Goal: Task Accomplishment & Management: Manage account settings

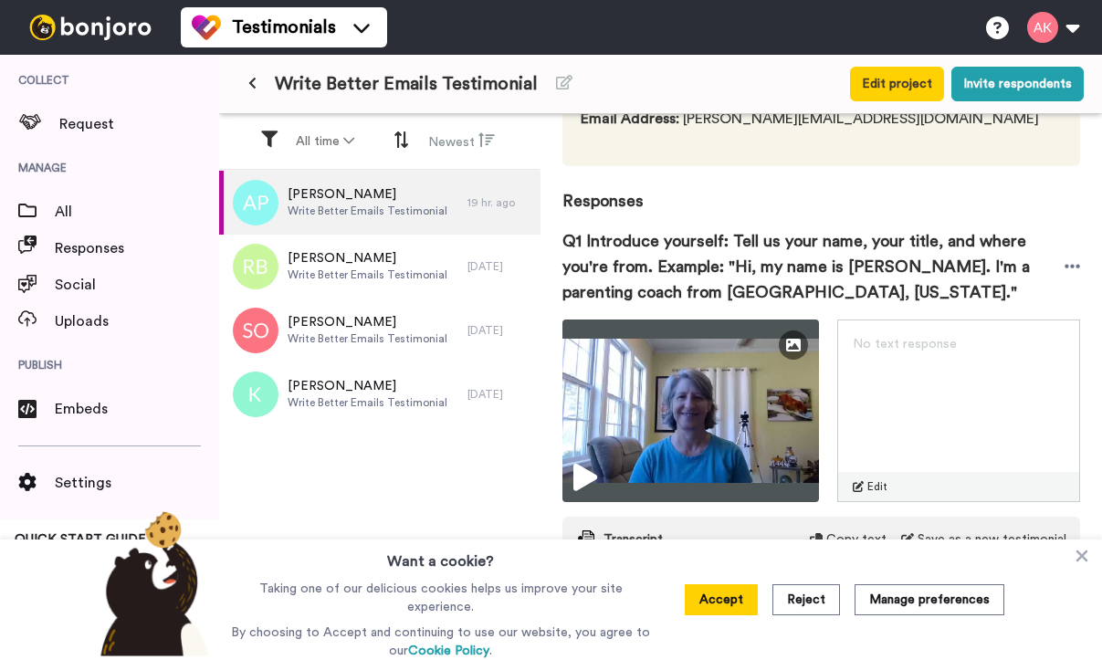
scroll to position [189, 0]
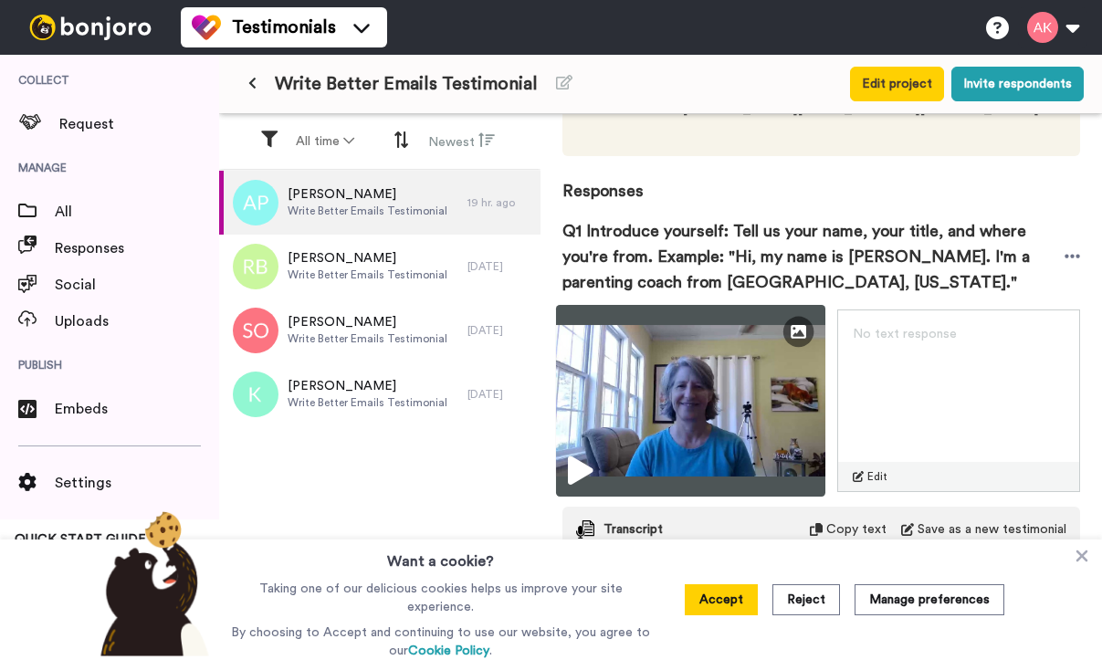
click at [579, 456] on icon at bounding box center [580, 470] width 25 height 29
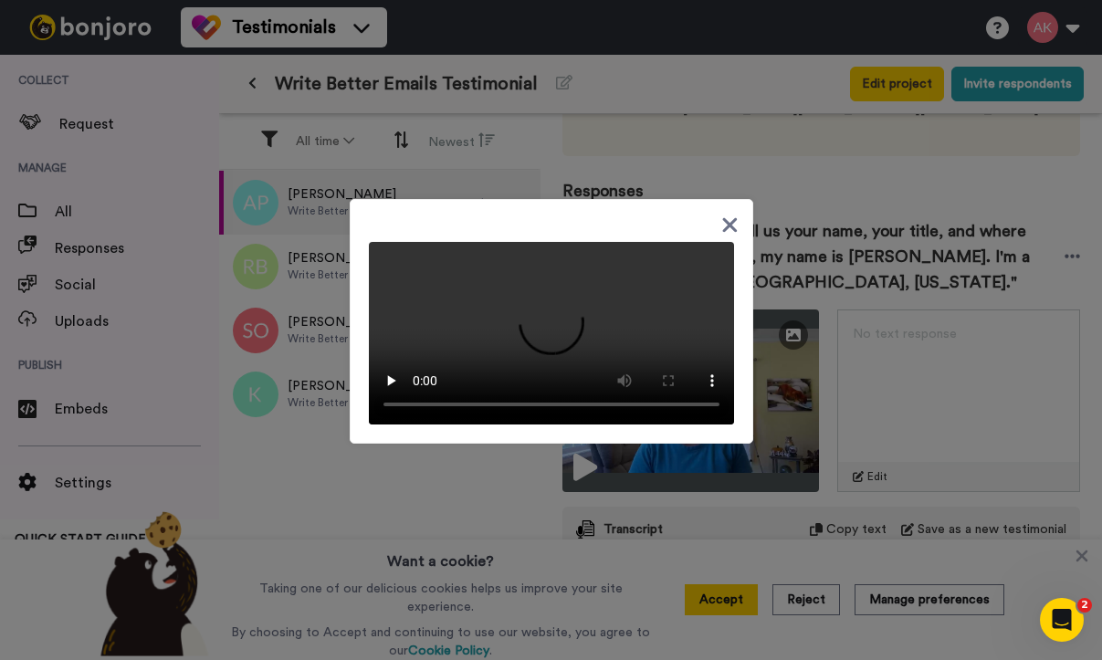
scroll to position [0, 0]
click at [730, 217] on icon at bounding box center [729, 224] width 15 height 15
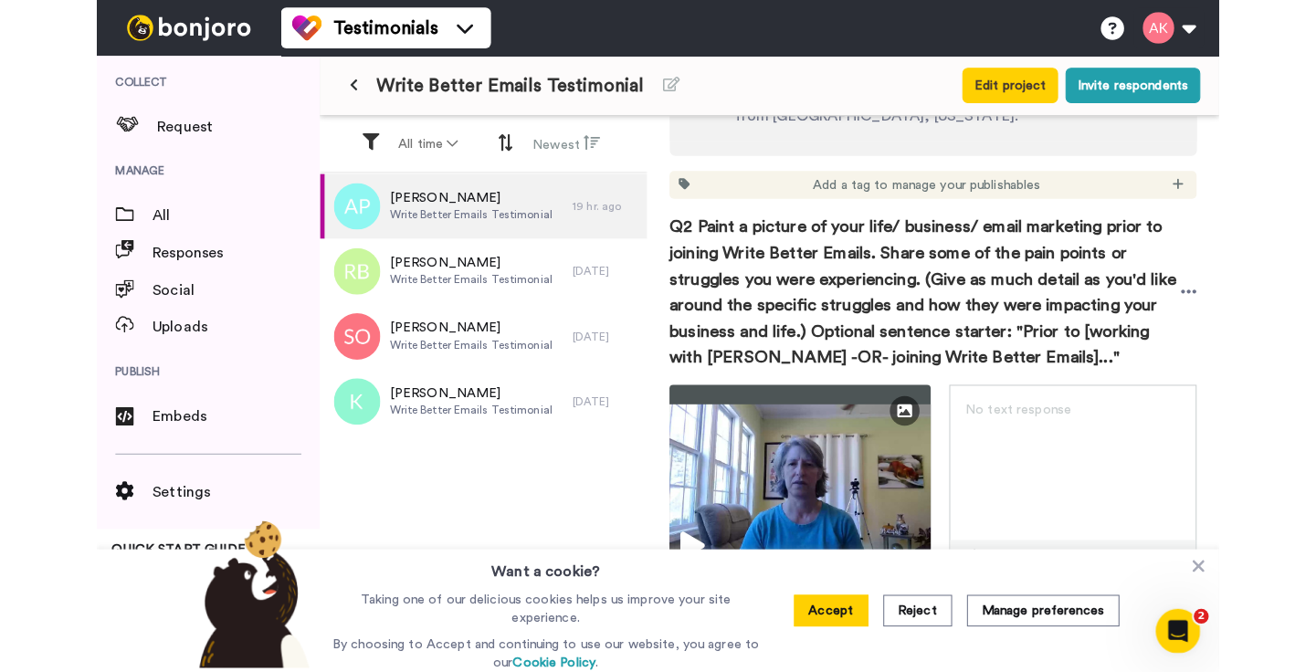
scroll to position [728, 0]
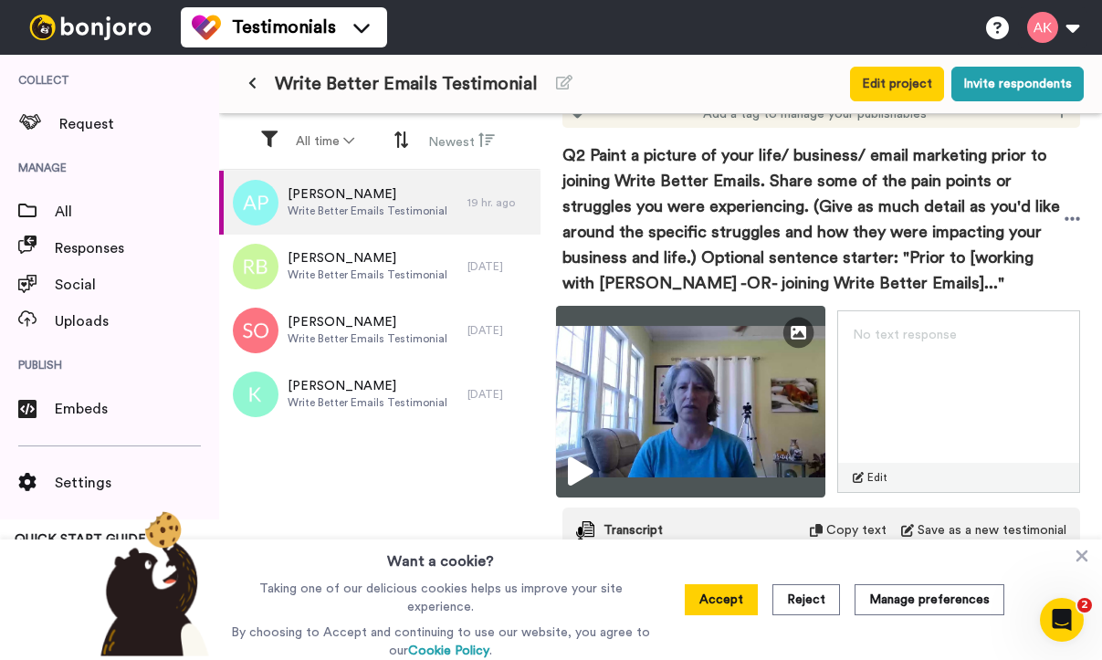
click at [582, 457] on icon at bounding box center [580, 471] width 25 height 29
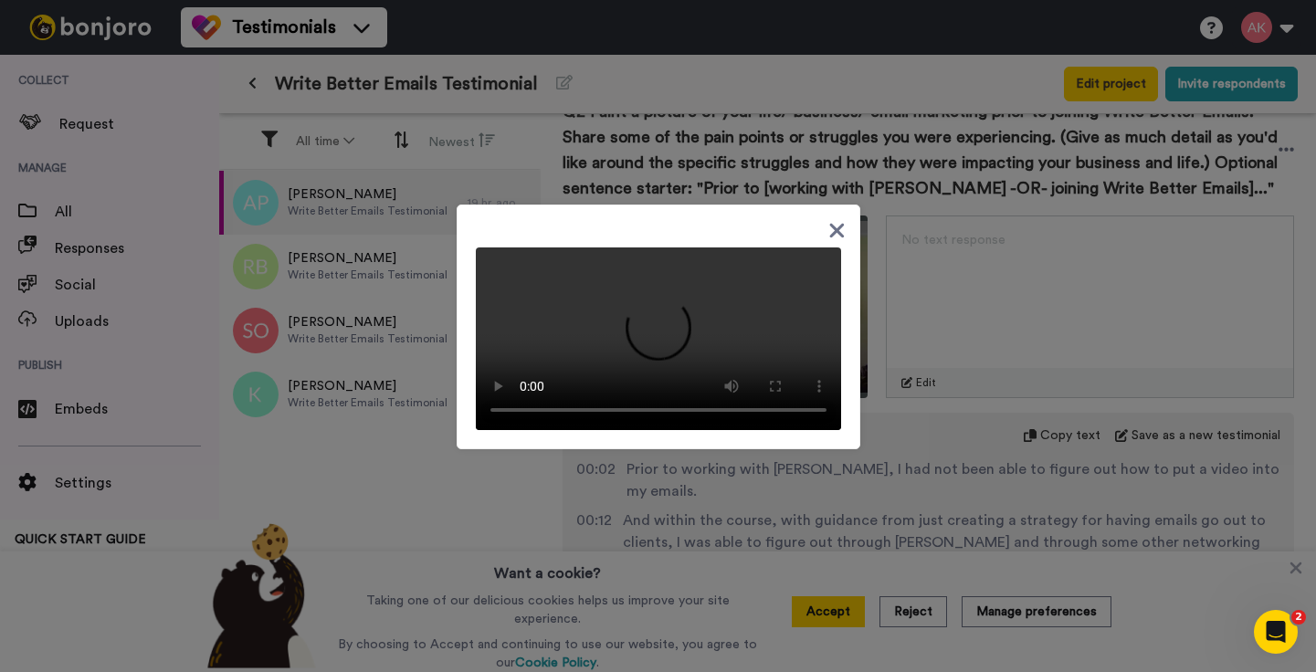
click at [1101, 574] on div at bounding box center [658, 336] width 1316 height 672
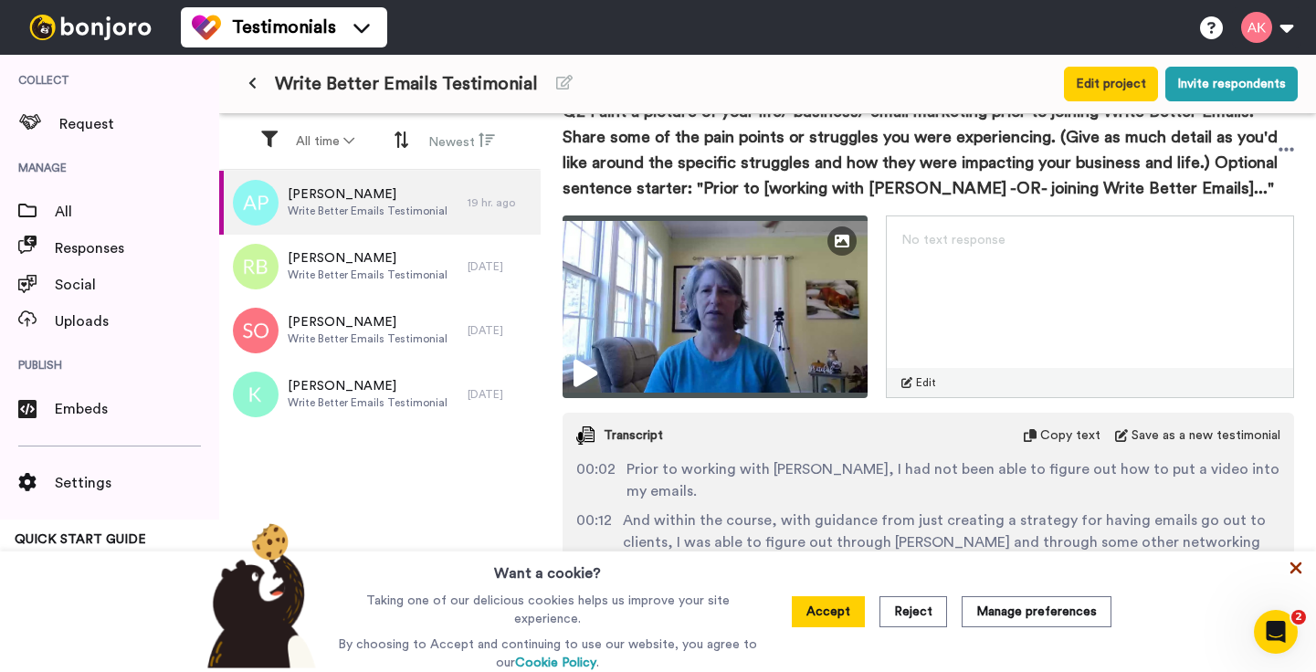
click at [1101, 572] on icon at bounding box center [1295, 568] width 18 height 18
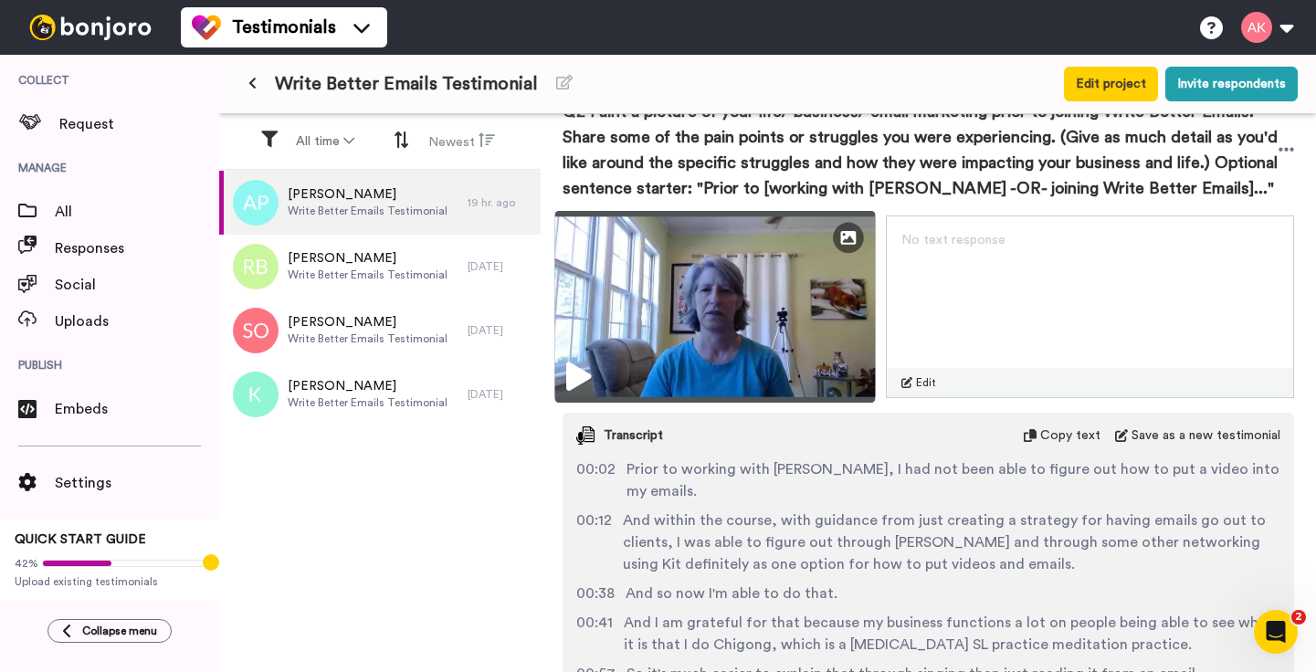
click at [566, 362] on icon at bounding box center [578, 376] width 25 height 29
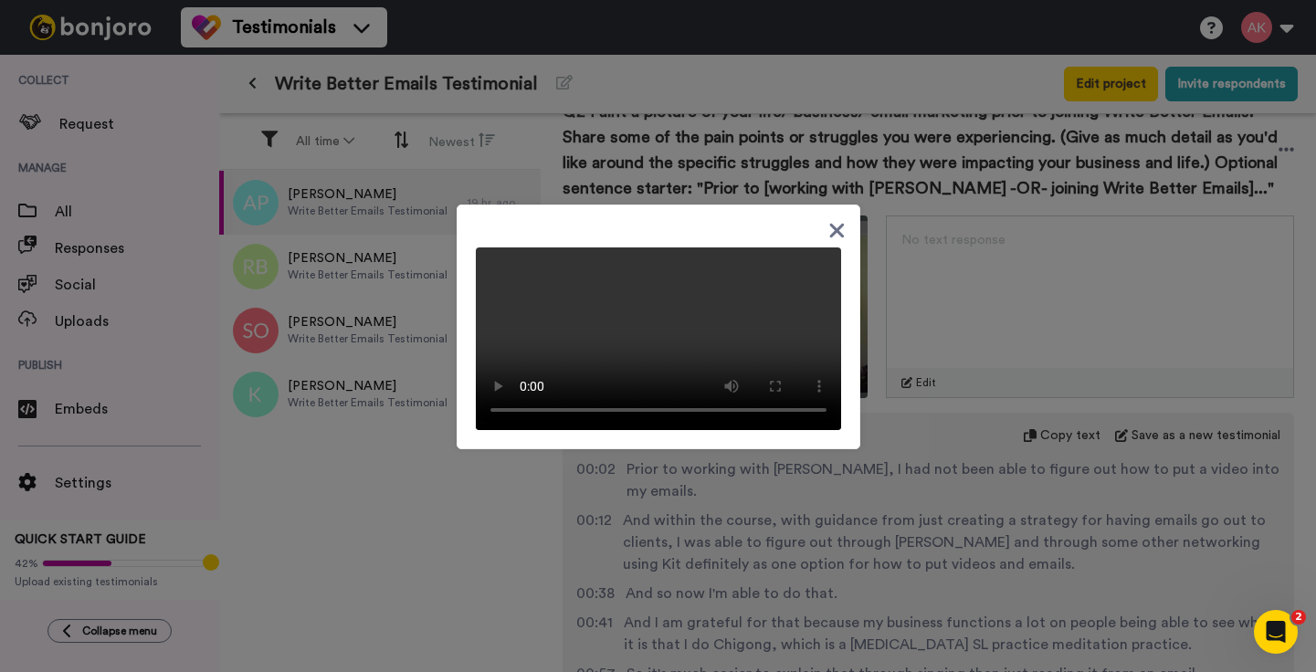
click at [834, 224] on icon at bounding box center [836, 231] width 15 height 15
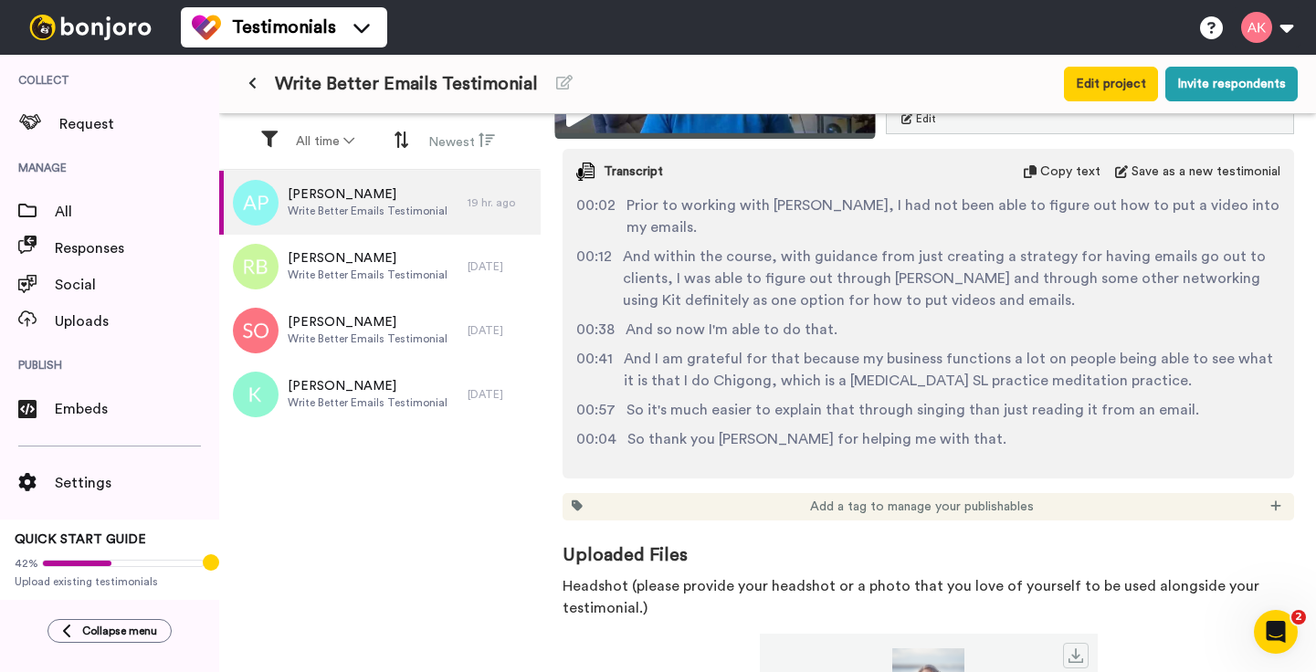
scroll to position [1071, 0]
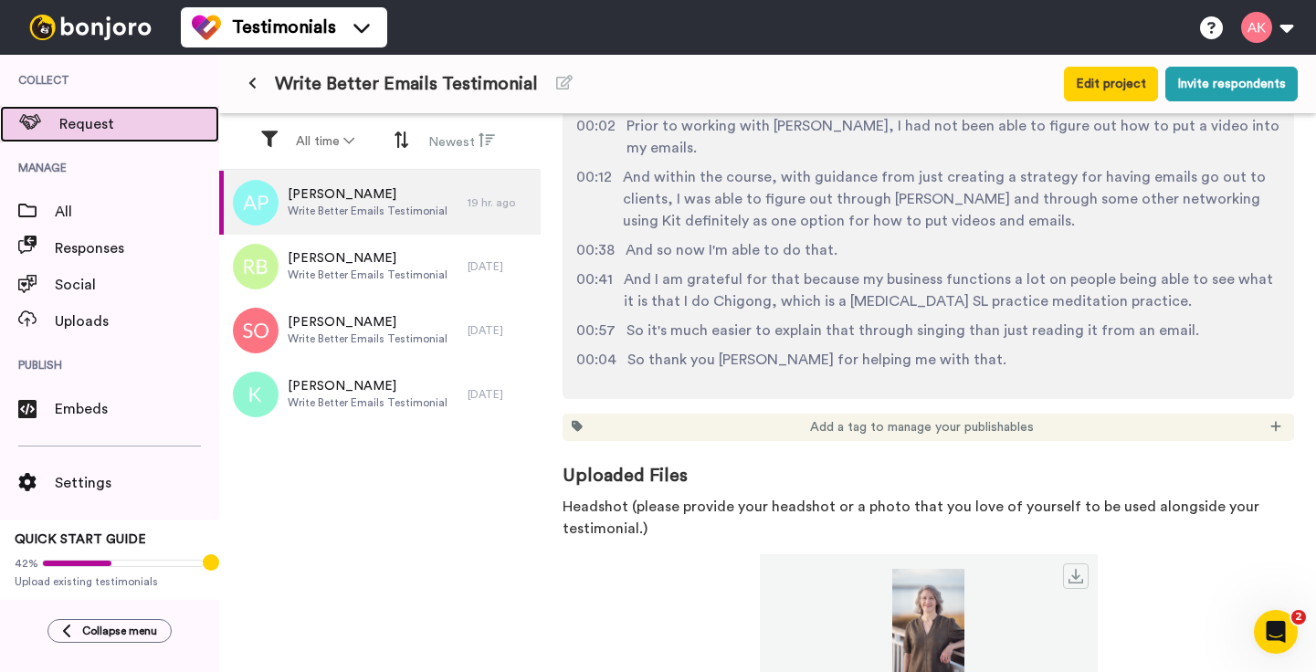
click at [87, 123] on span "Request" at bounding box center [139, 124] width 160 height 22
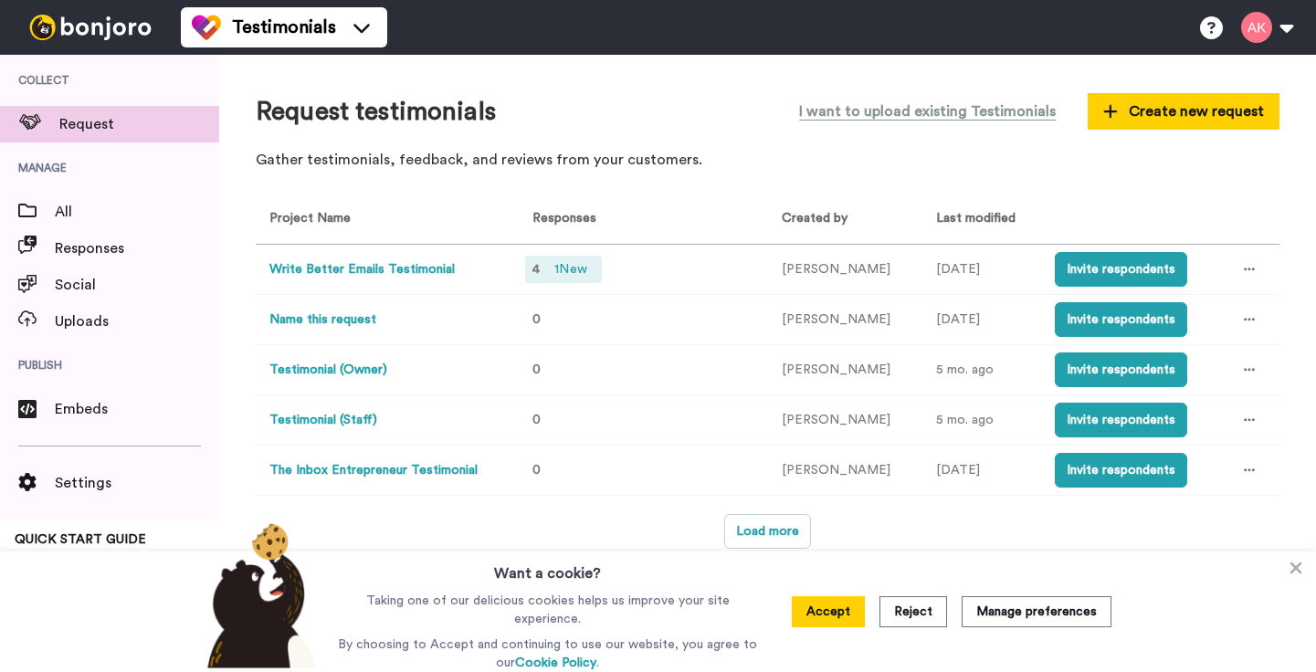
click at [573, 269] on span "1 New" at bounding box center [570, 269] width 47 height 20
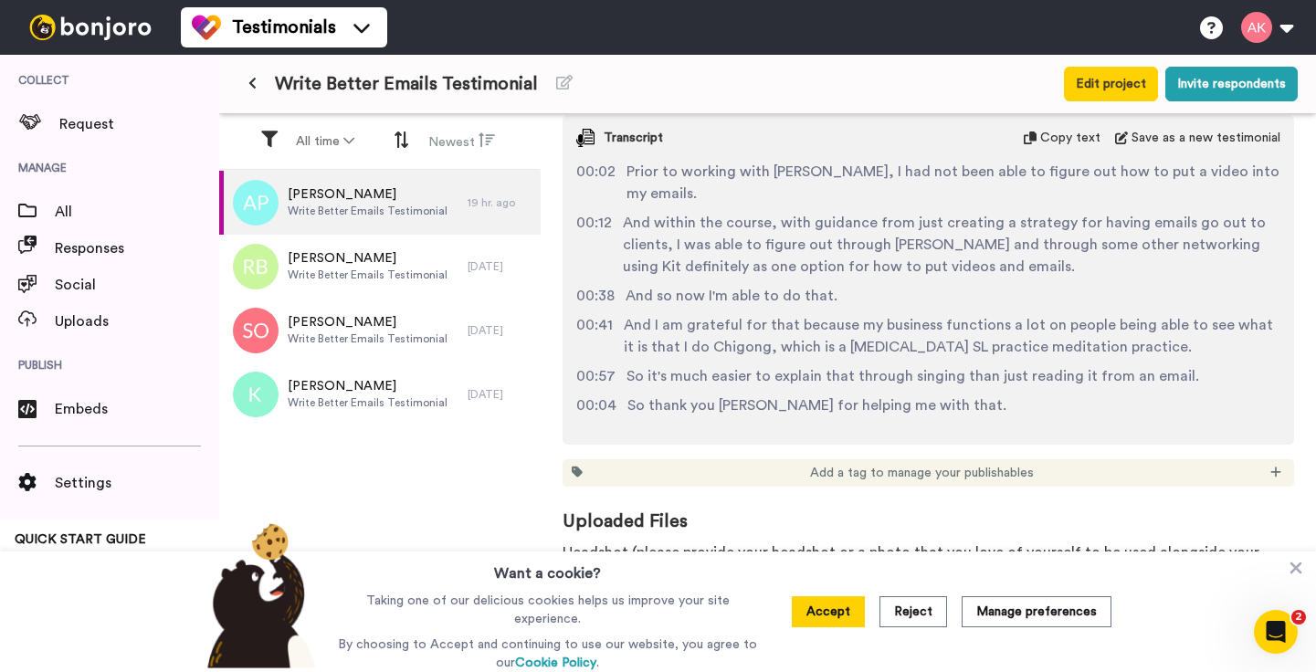
scroll to position [1071, 0]
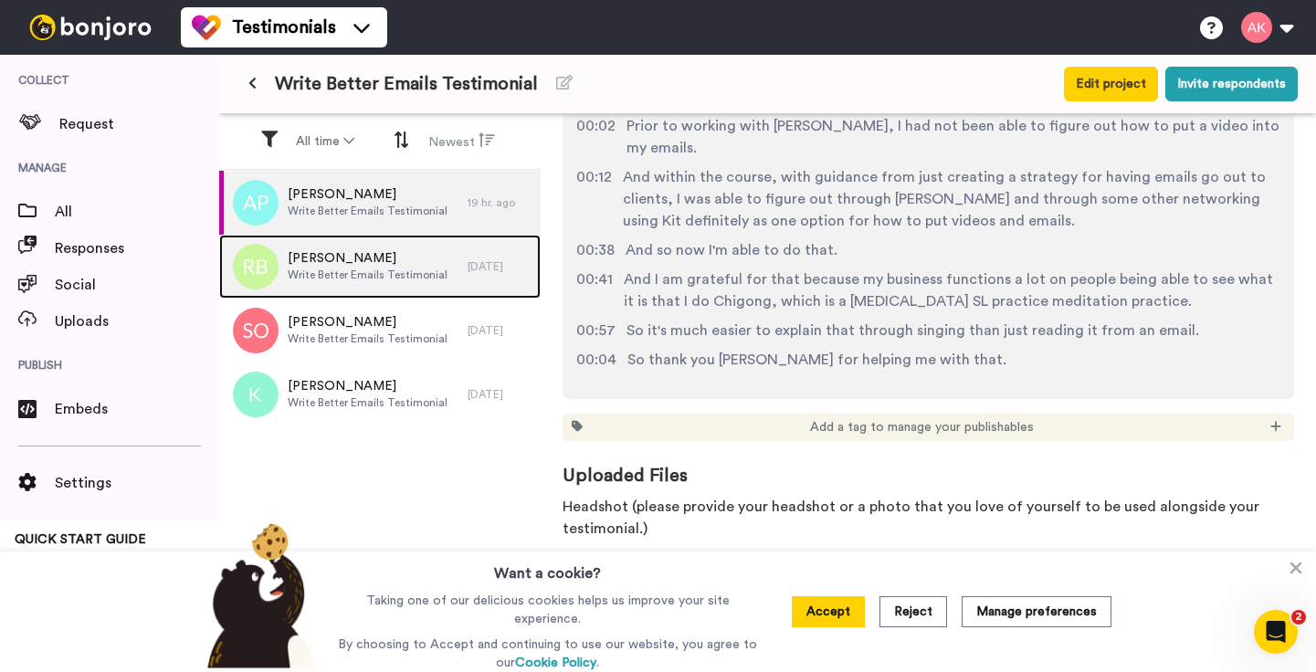
click at [413, 263] on span "[PERSON_NAME]" at bounding box center [368, 258] width 160 height 18
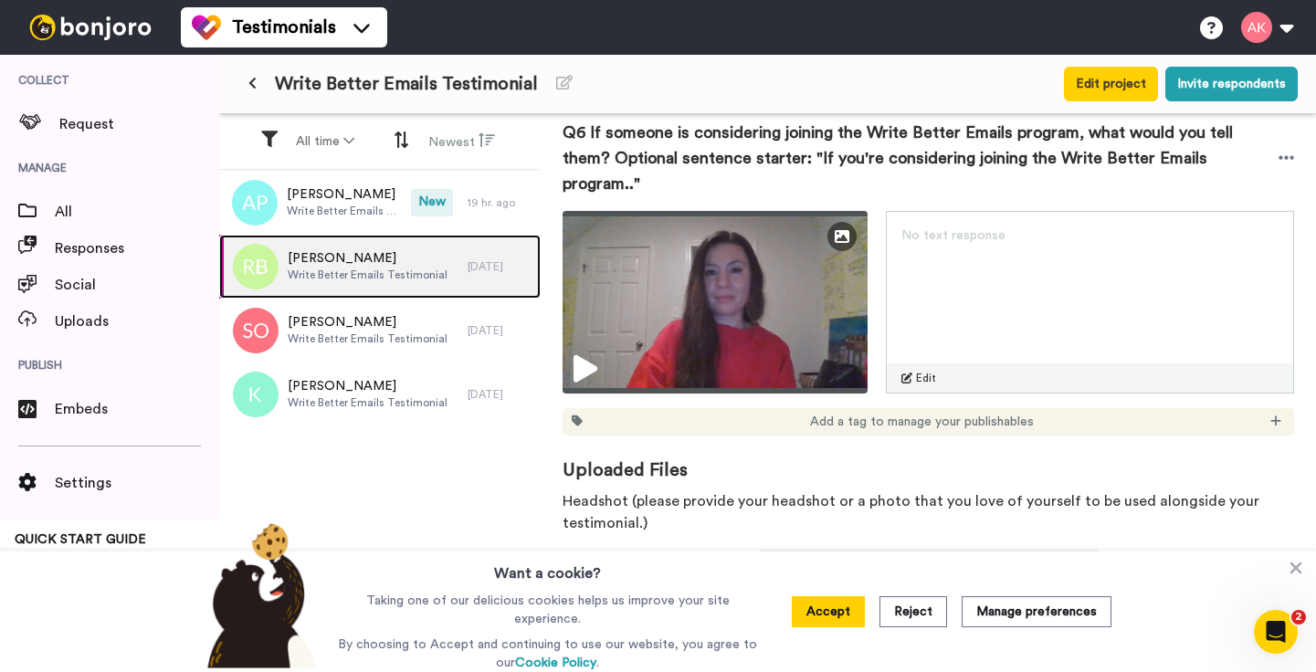
scroll to position [1883, 0]
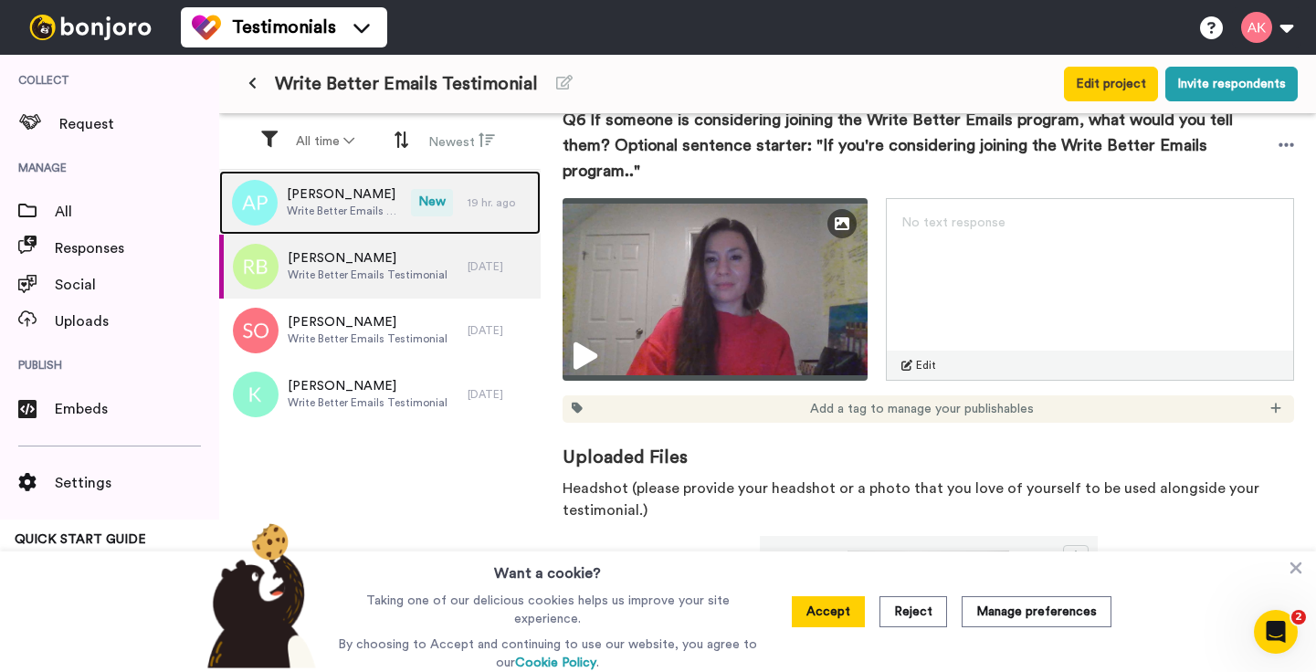
click at [312, 192] on span "[PERSON_NAME]" at bounding box center [344, 194] width 115 height 18
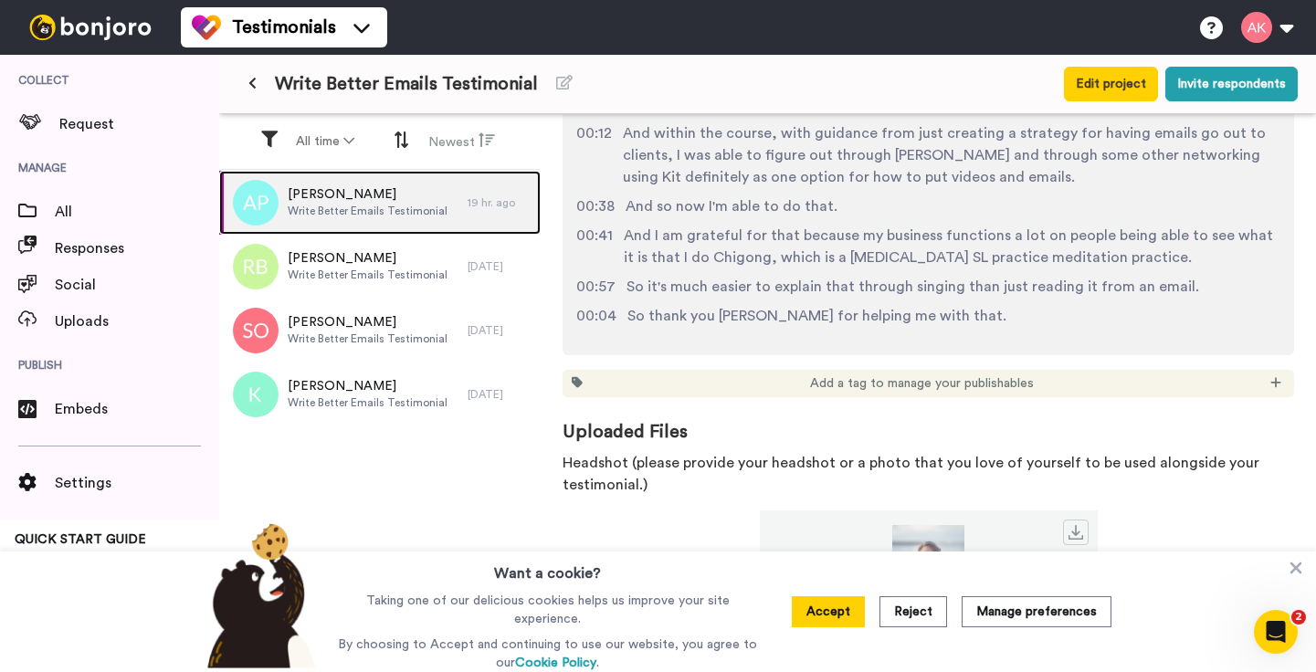
scroll to position [1071, 0]
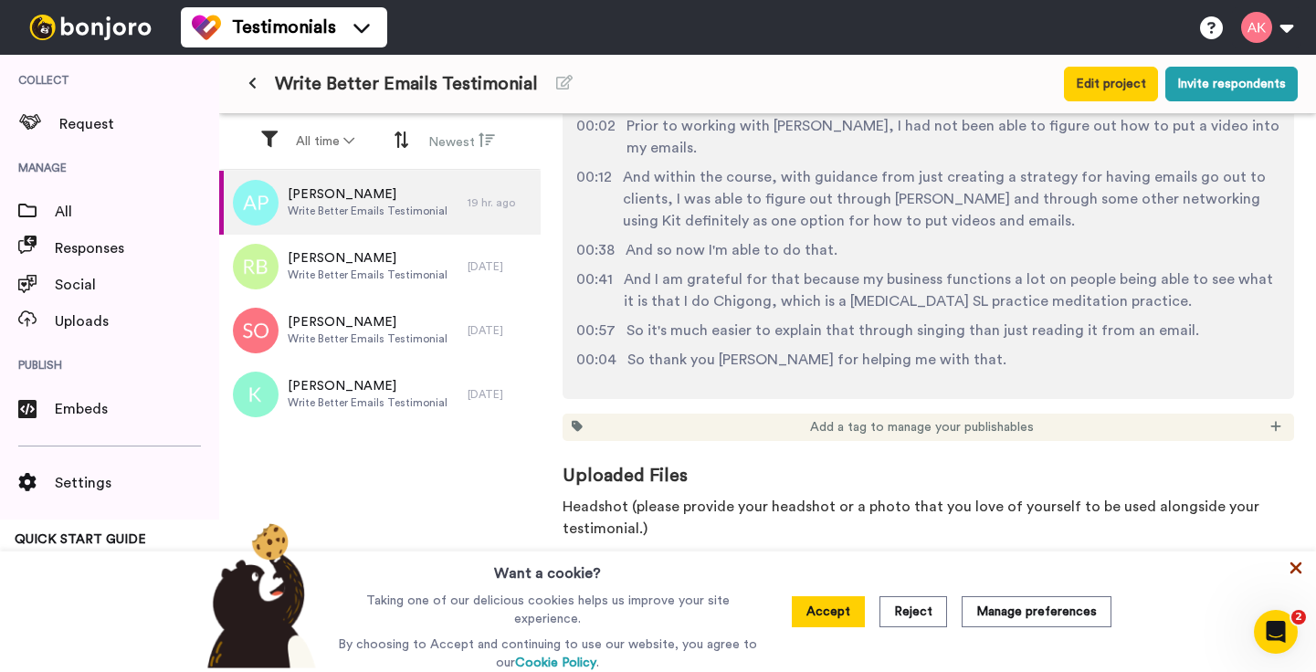
click at [1289, 572] on icon at bounding box center [1295, 568] width 18 height 18
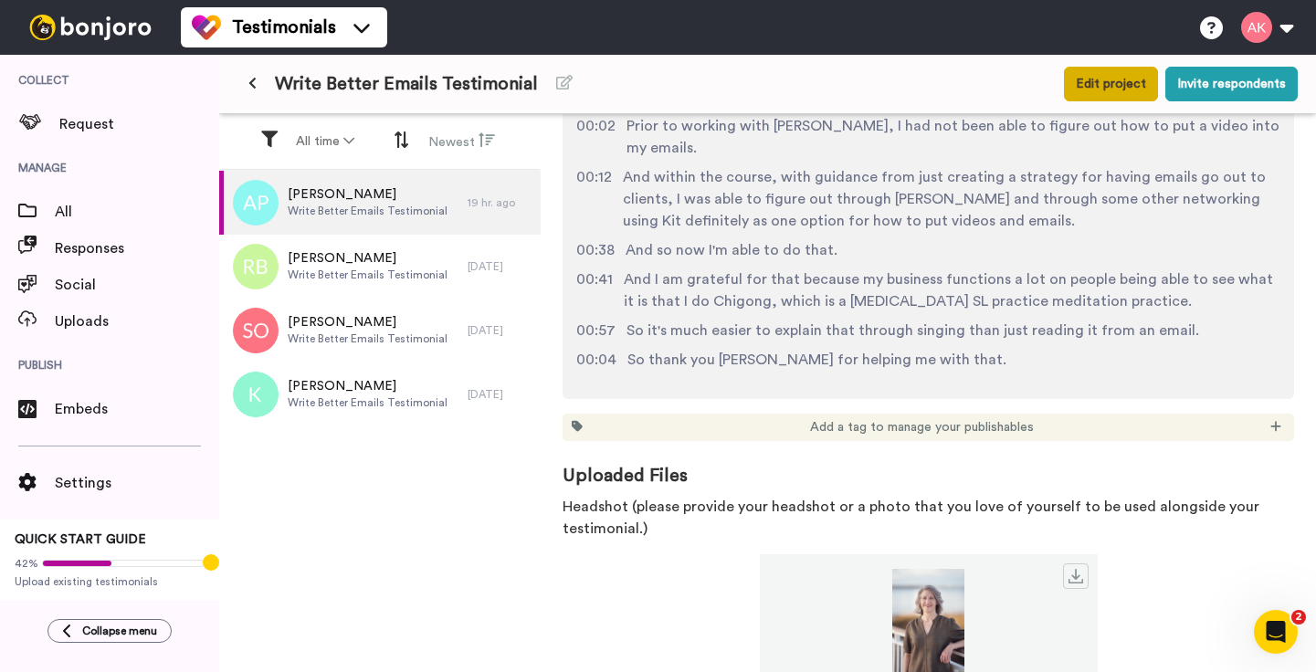
click at [1090, 80] on button "Edit project" at bounding box center [1111, 84] width 94 height 35
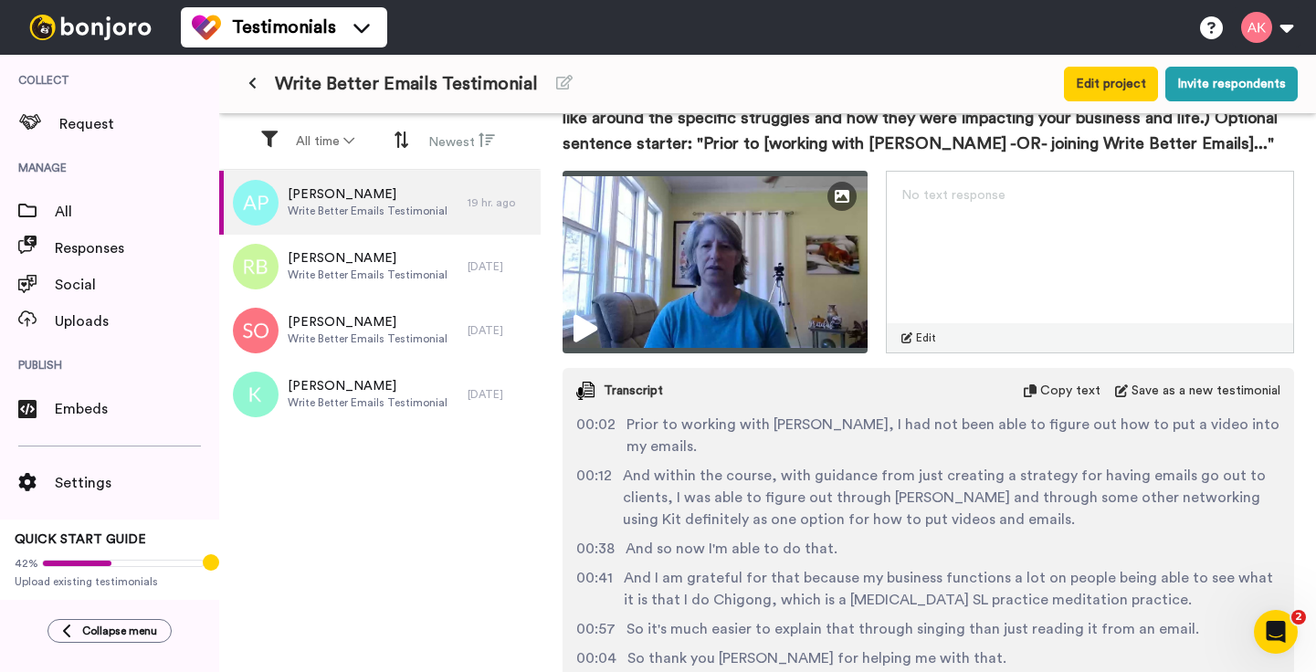
scroll to position [1071, 0]
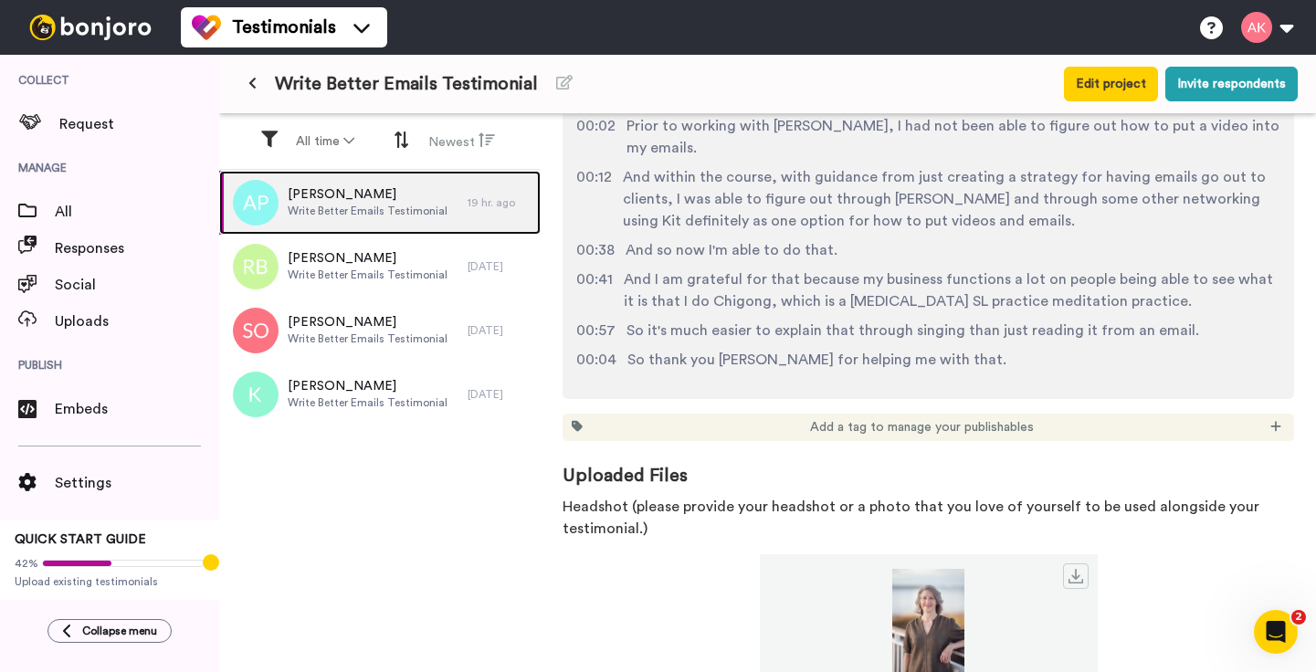
click at [339, 211] on span "Write Better Emails Testimonial" at bounding box center [368, 211] width 160 height 15
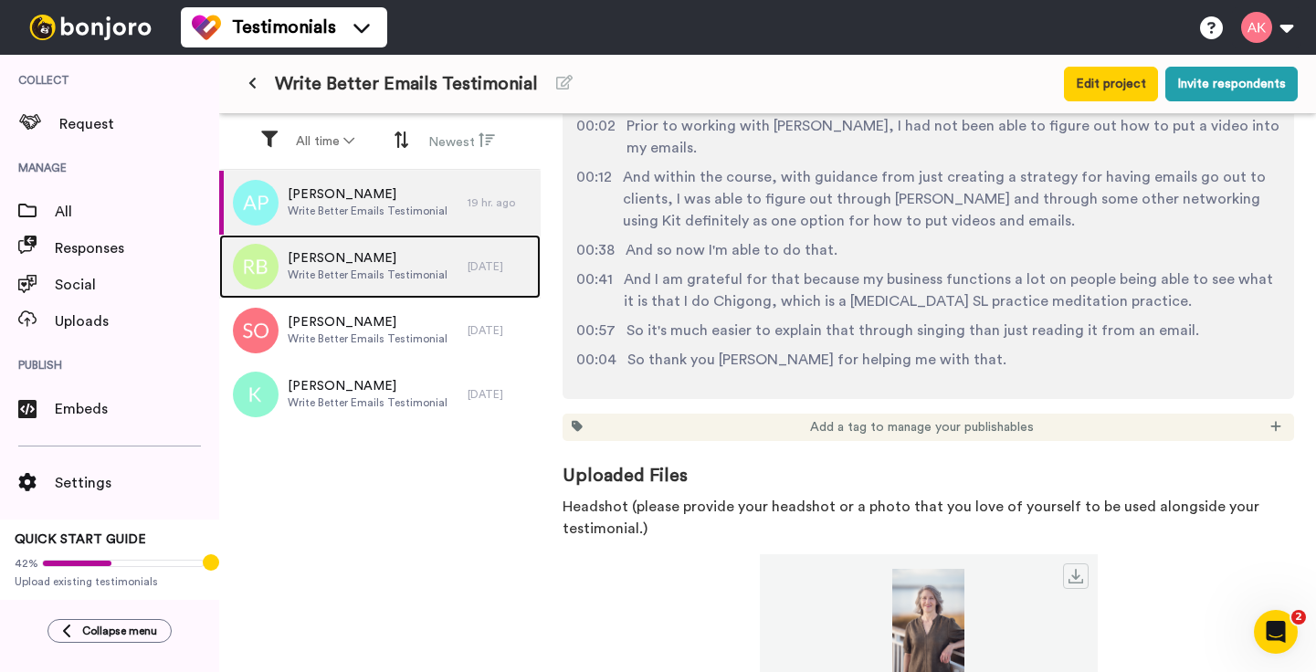
click at [343, 257] on span "[PERSON_NAME]" at bounding box center [368, 258] width 160 height 18
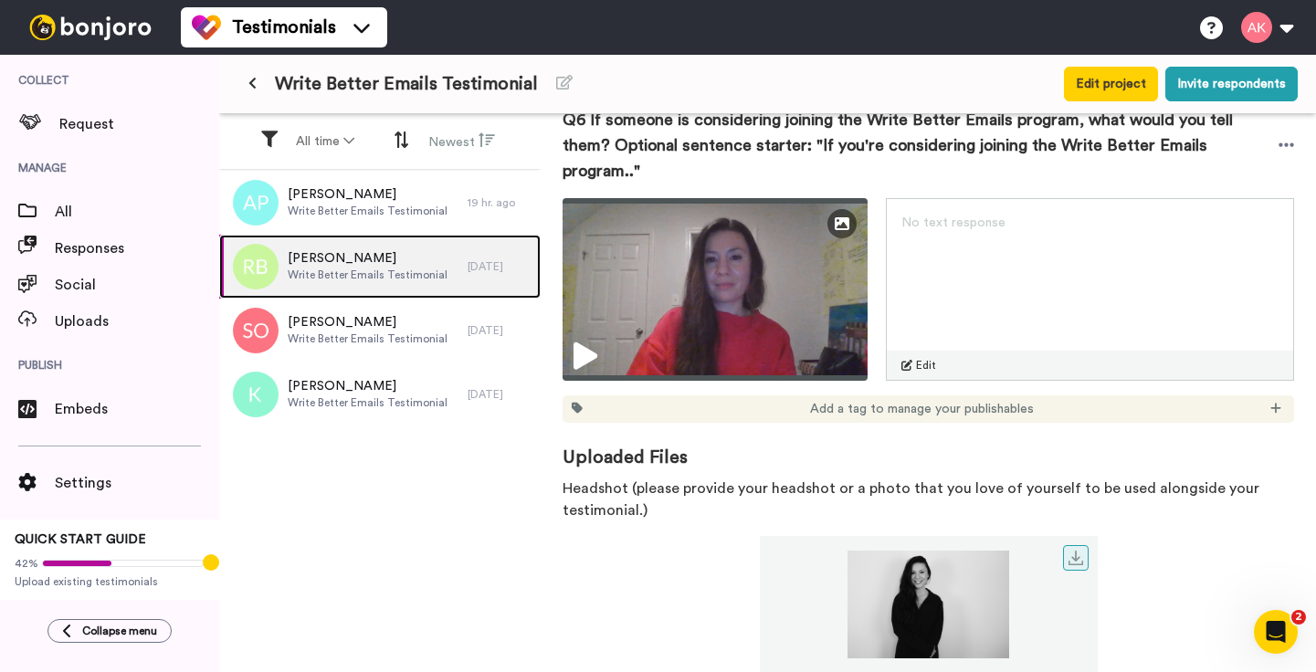
scroll to position [1796, 0]
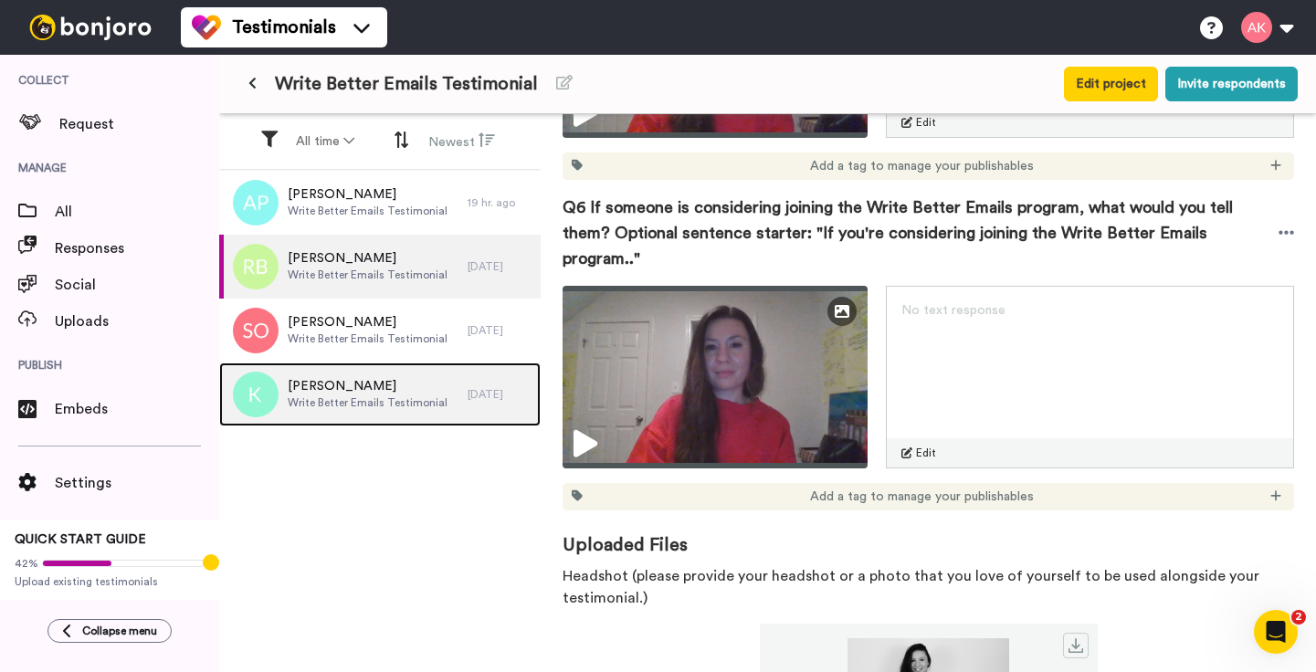
click at [320, 419] on div "[PERSON_NAME] Write Better Emails Testimonial" at bounding box center [343, 394] width 248 height 64
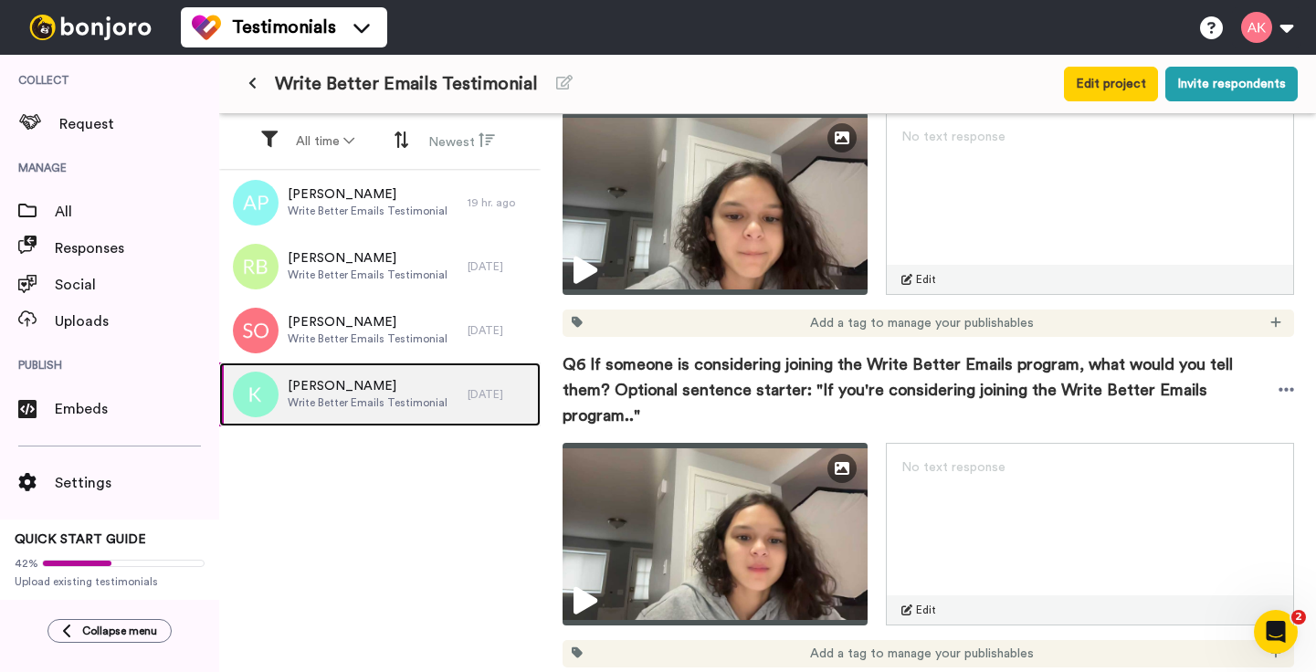
scroll to position [1673, 0]
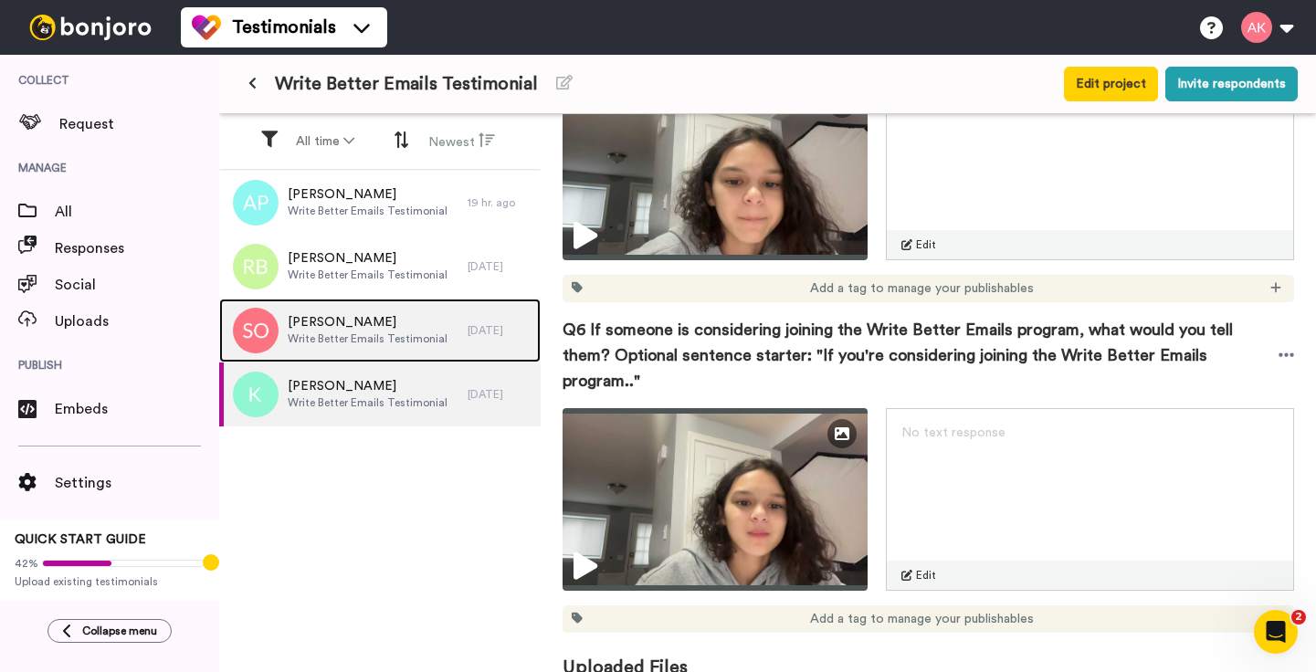
click at [316, 351] on div "[PERSON_NAME] Write Better Emails Testimonial" at bounding box center [343, 331] width 248 height 64
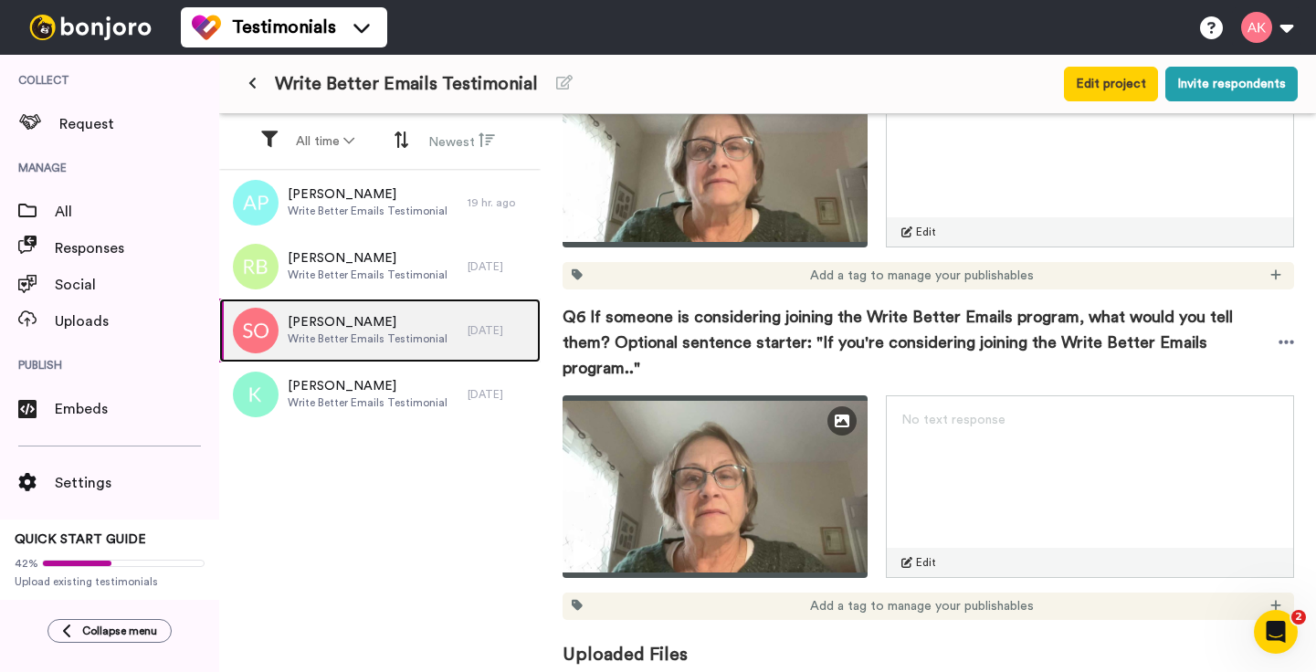
scroll to position [1883, 0]
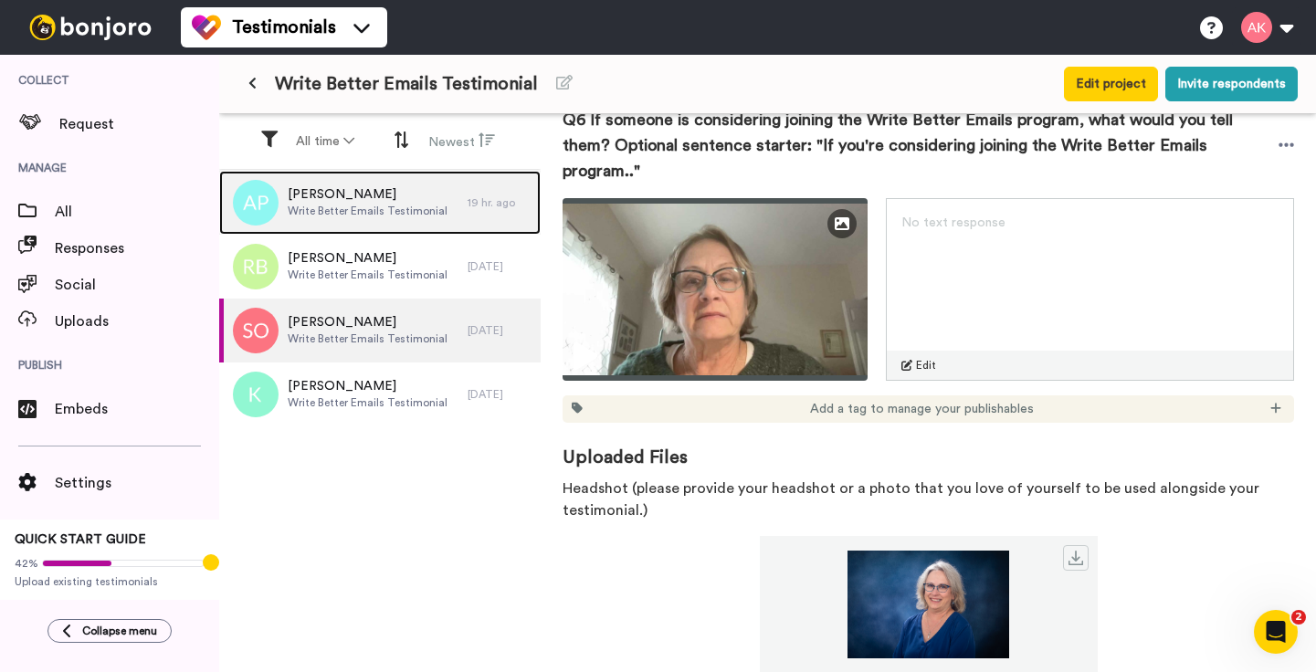
click at [328, 188] on span "[PERSON_NAME]" at bounding box center [368, 194] width 160 height 18
